Goal: Task Accomplishment & Management: Use online tool/utility

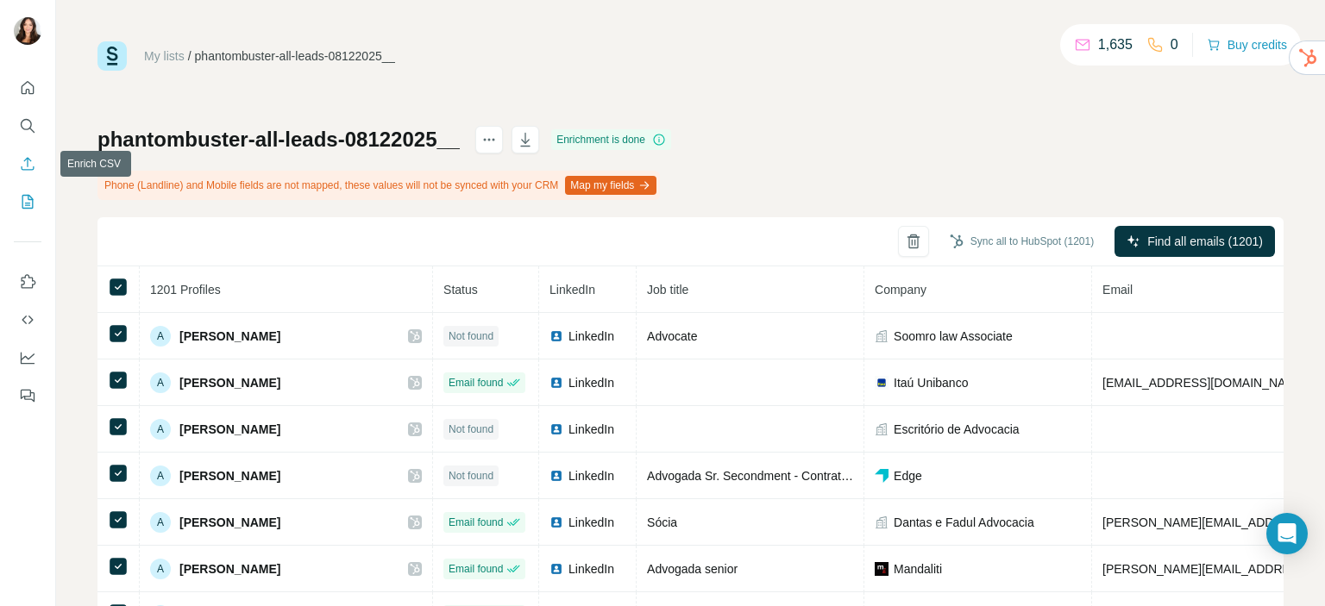
click at [19, 161] on icon "Enrich CSV" at bounding box center [27, 163] width 17 height 17
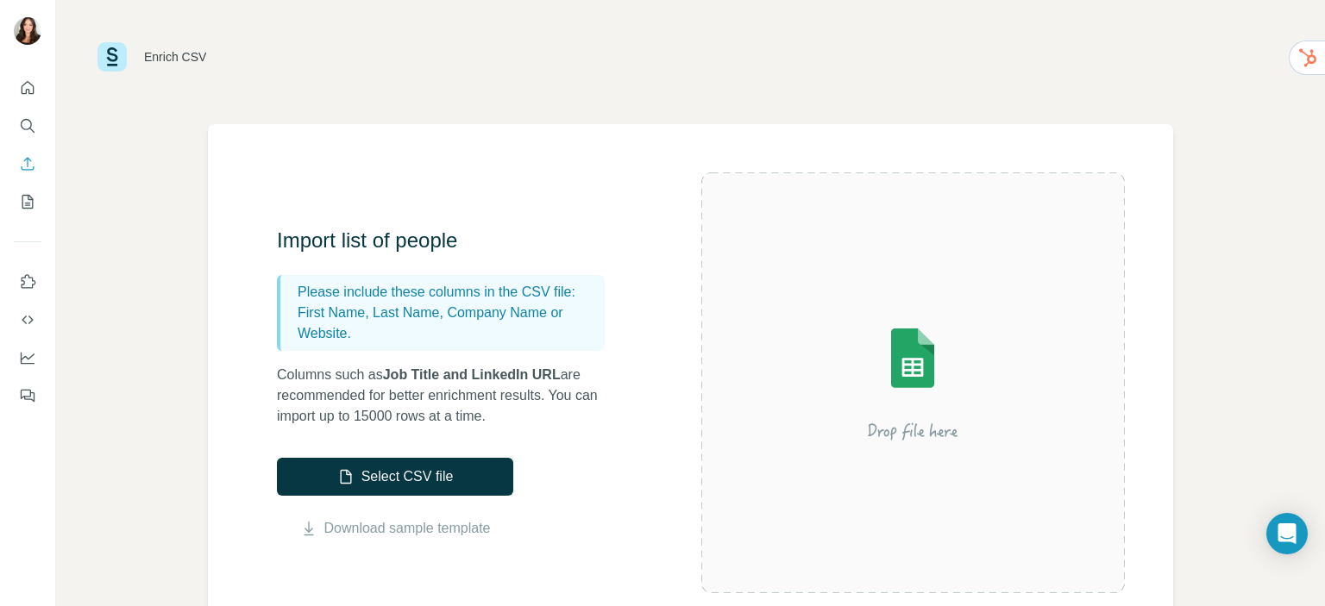
scroll to position [10, 0]
click at [341, 520] on link "Download sample template" at bounding box center [407, 528] width 167 height 21
click at [337, 529] on link "Download sample template" at bounding box center [407, 528] width 167 height 21
click at [394, 479] on button "Select CSV file" at bounding box center [395, 477] width 236 height 38
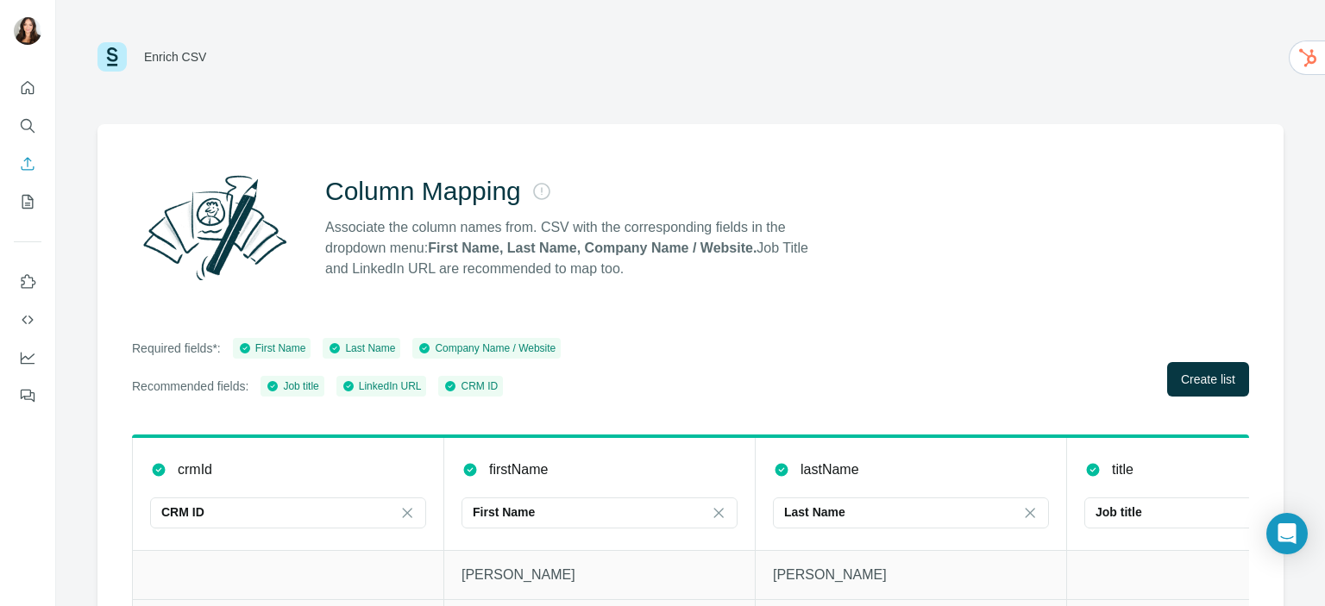
scroll to position [145, 0]
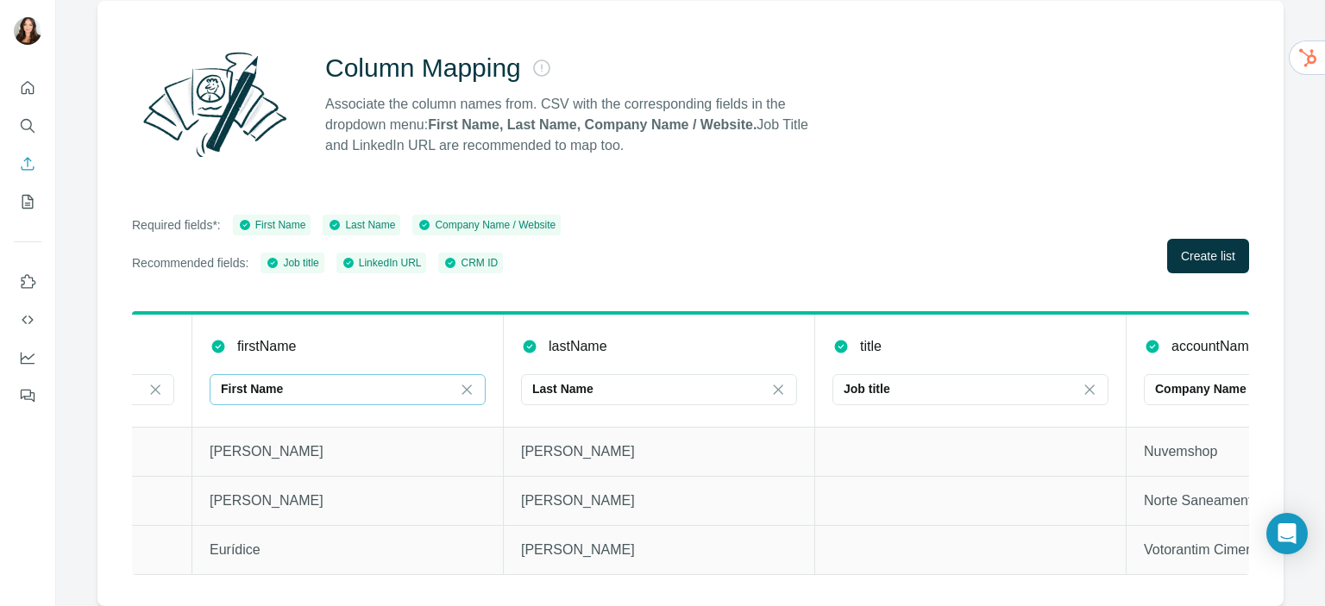
drag, startPoint x: 802, startPoint y: 448, endPoint x: 306, endPoint y: 386, distance: 499.8
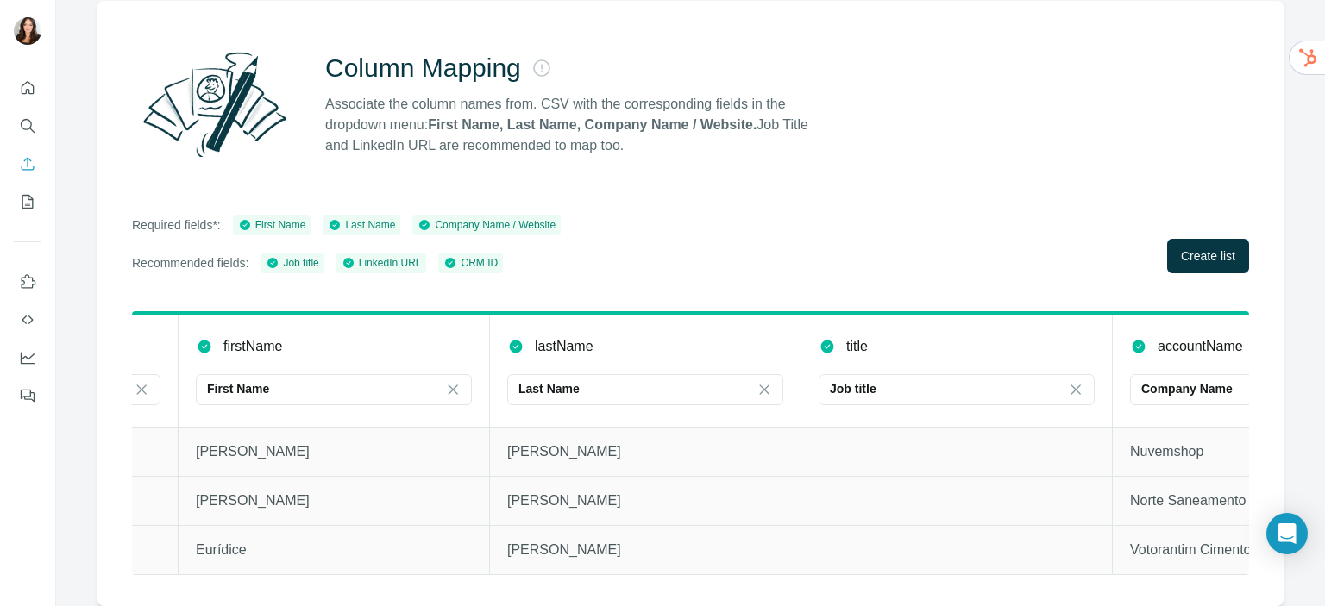
drag, startPoint x: 306, startPoint y: 386, endPoint x: 978, endPoint y: 14, distance: 768.5
click at [978, 14] on div "Column Mapping Associate the column names from. CSV with the corresponding fiel…" at bounding box center [690, 304] width 1186 height 606
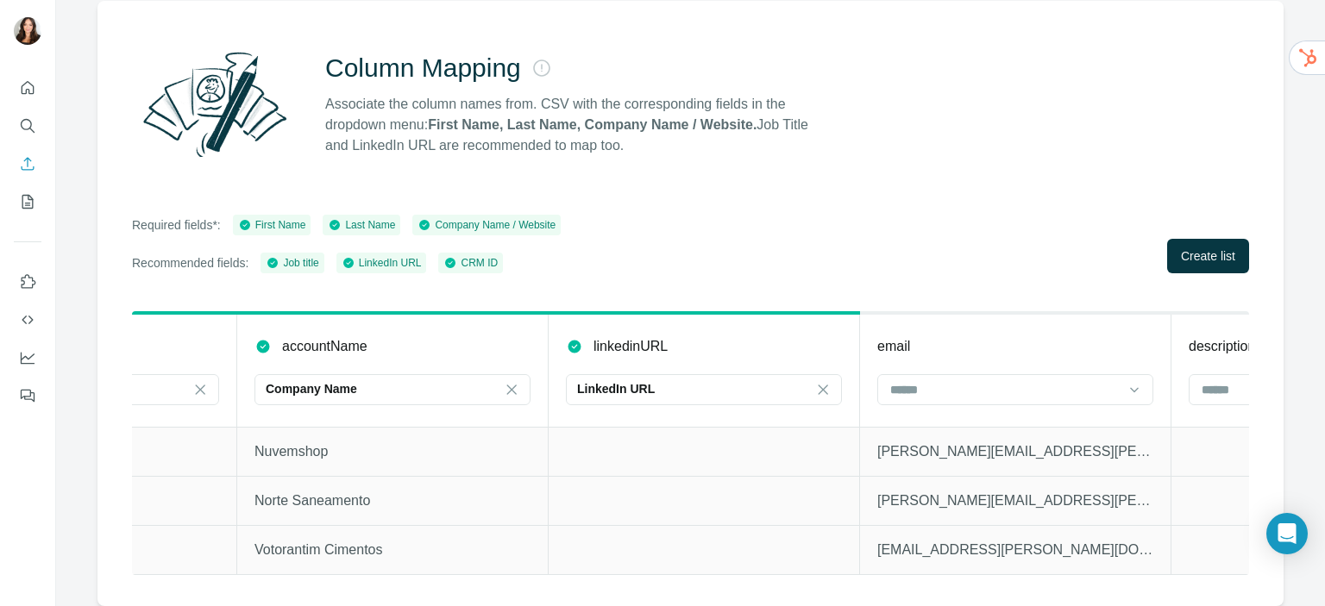
scroll to position [0, 1386]
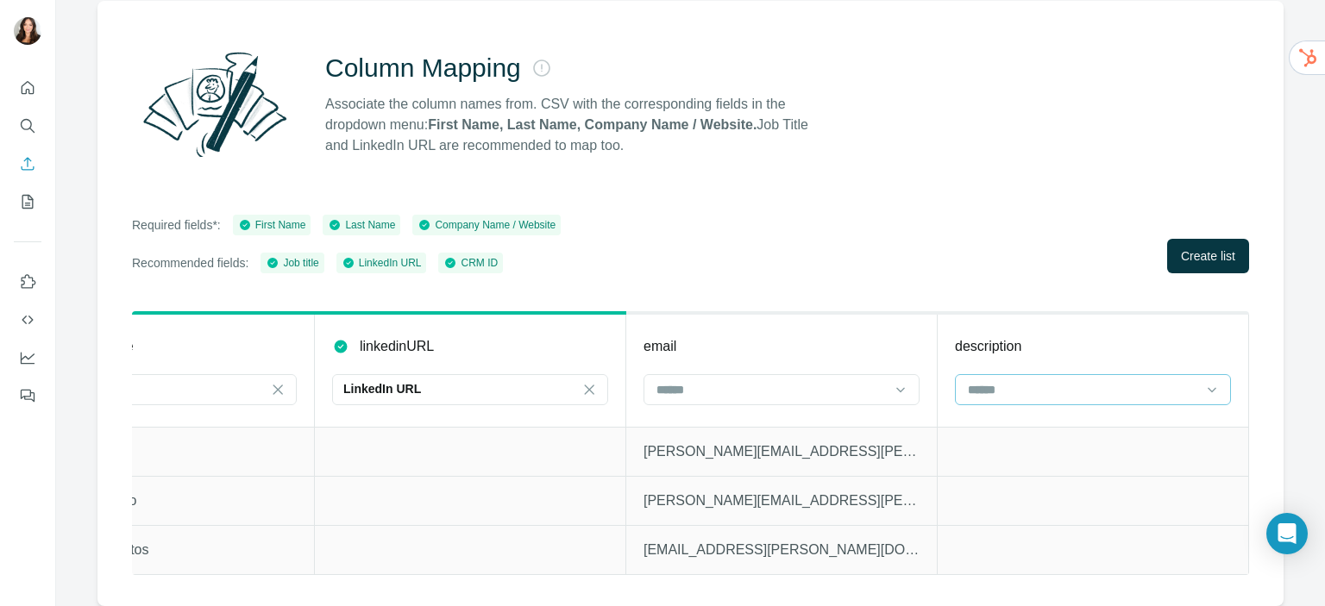
click at [1077, 381] on input at bounding box center [1082, 389] width 233 height 19
click at [1075, 381] on input at bounding box center [1082, 389] width 233 height 19
click at [1182, 248] on span "Create list" at bounding box center [1208, 256] width 54 height 17
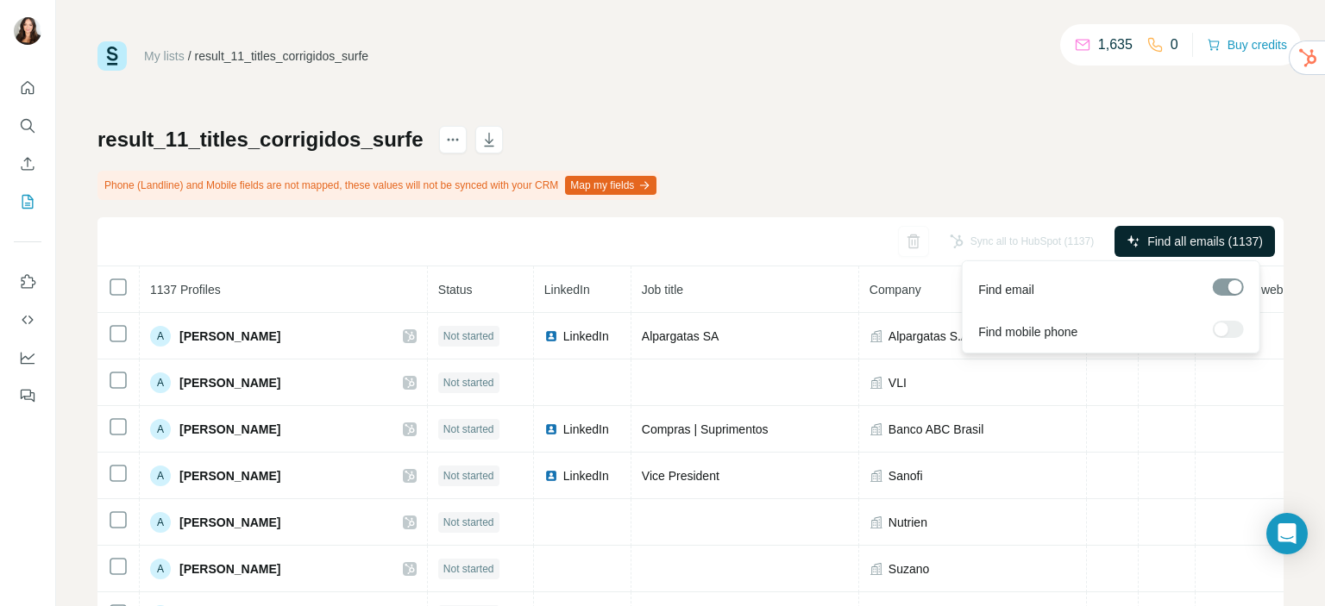
click at [1125, 247] on button "Find all emails (1137)" at bounding box center [1195, 241] width 160 height 31
